Goal: Information Seeking & Learning: Learn about a topic

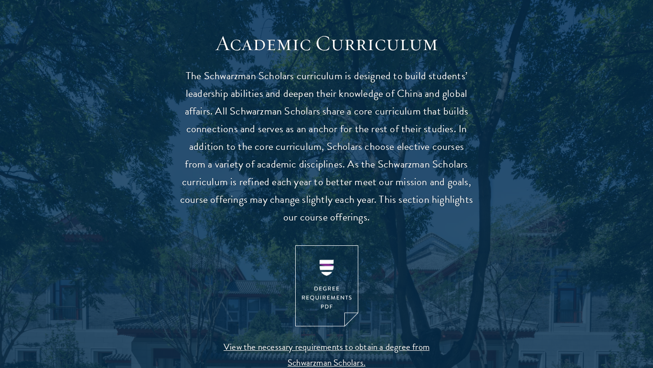
scroll to position [828, 0]
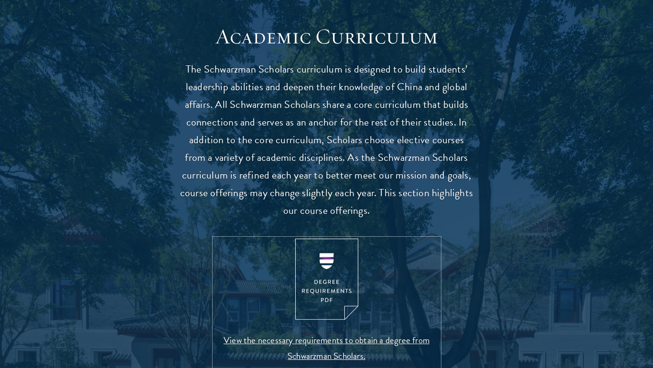
click at [329, 272] on img at bounding box center [326, 280] width 63 height 82
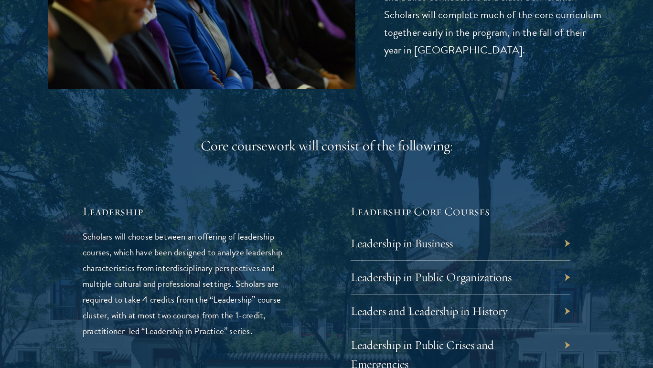
scroll to position [1479, 0]
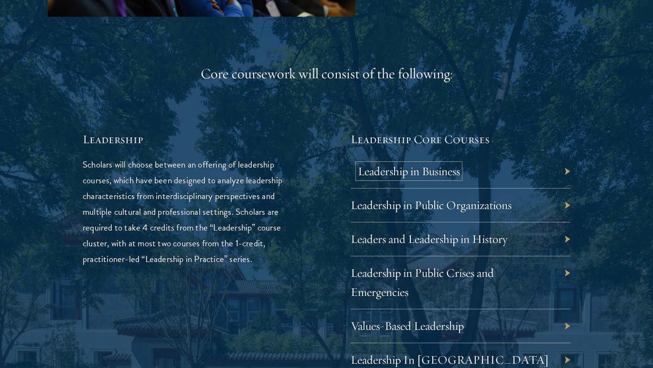
click at [399, 176] on link "Leadership in Business" at bounding box center [409, 171] width 102 height 15
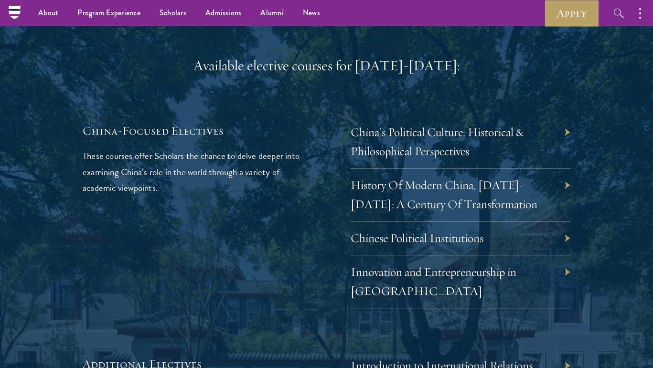
scroll to position [2810, 0]
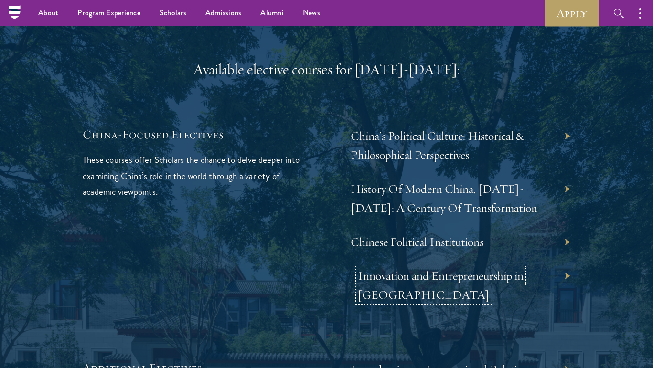
click at [441, 268] on link "Innovation and Entrepreneurship in [GEOGRAPHIC_DATA]" at bounding box center [441, 285] width 166 height 34
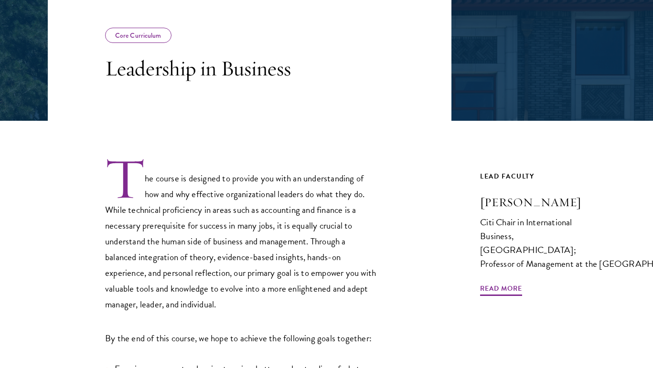
scroll to position [181, 0]
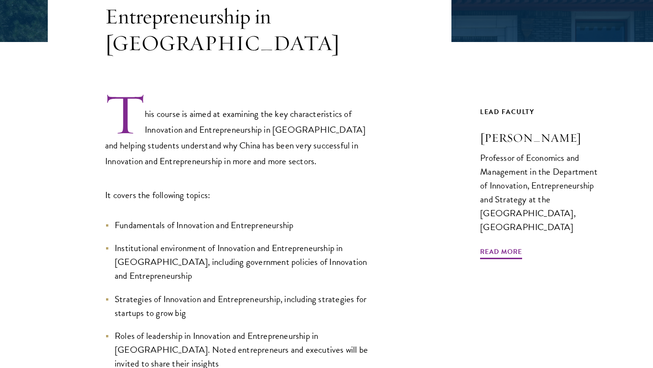
scroll to position [255, 0]
